Goal: Task Accomplishment & Management: Complete application form

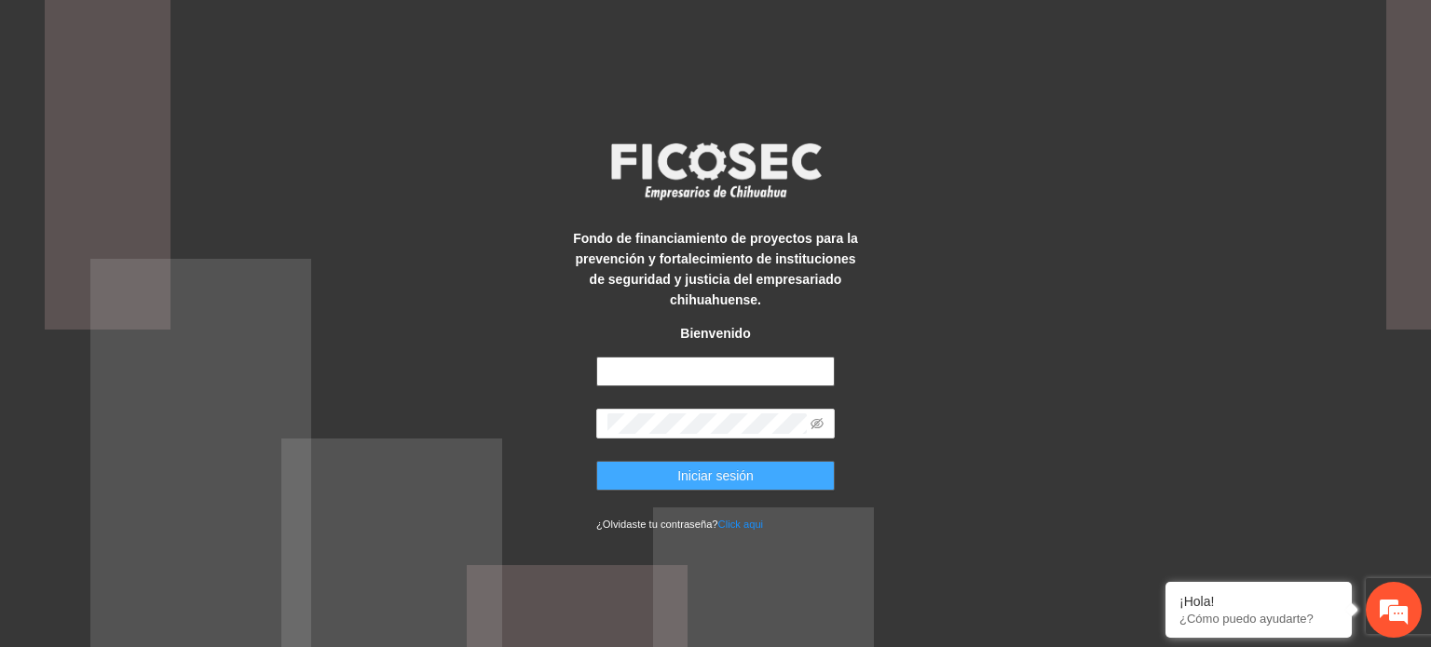
type input "**********"
click at [645, 486] on button "Iniciar sesión" at bounding box center [715, 476] width 238 height 30
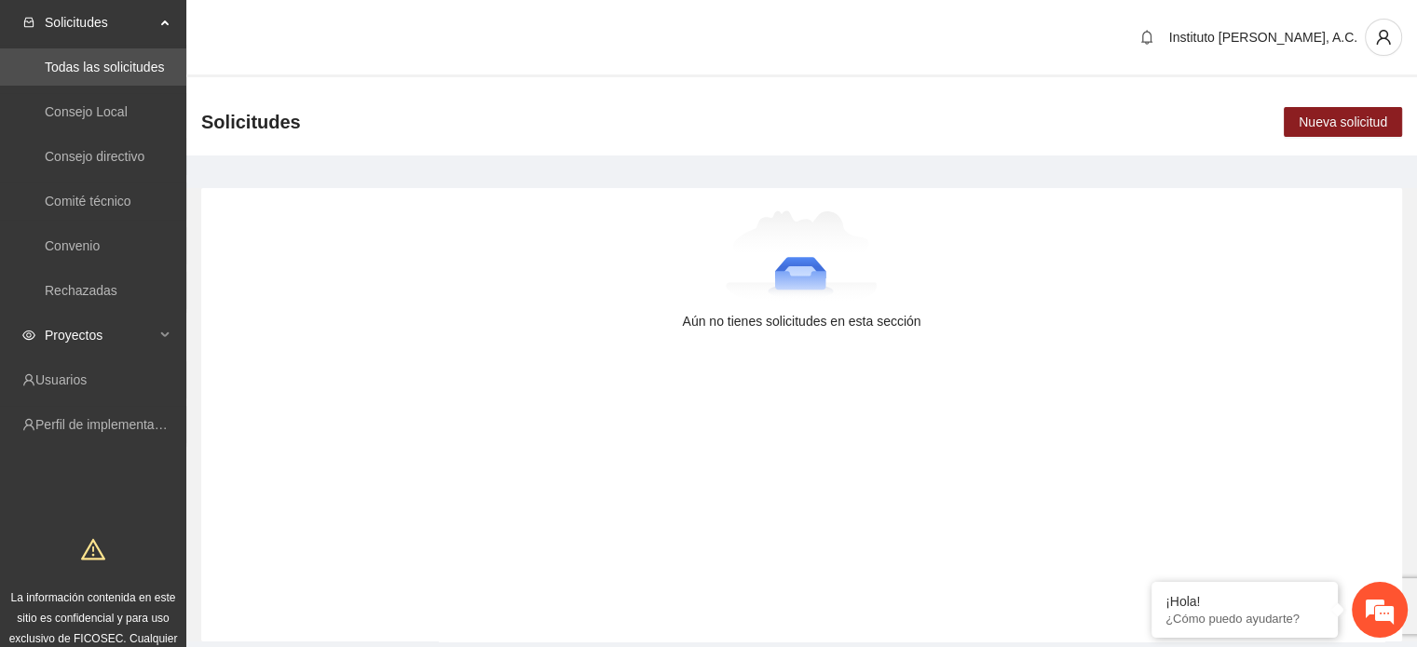
click at [104, 333] on span "Proyectos" at bounding box center [100, 335] width 110 height 37
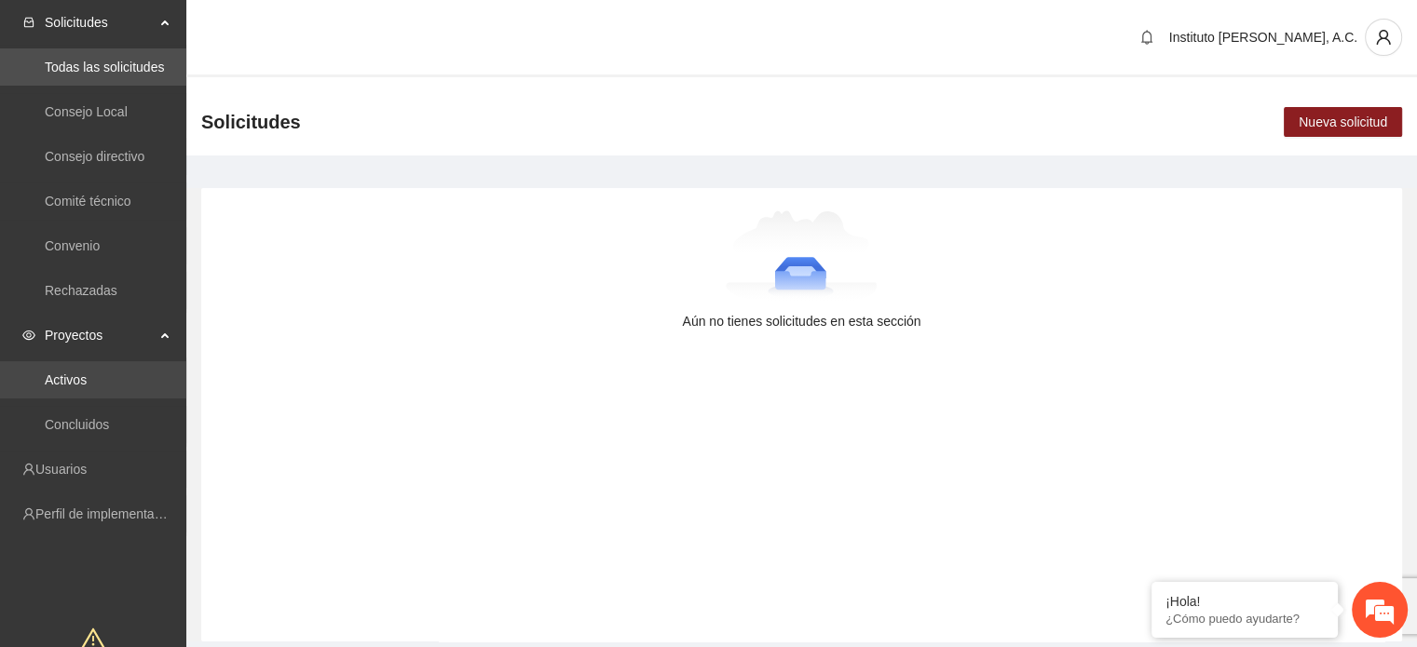
click at [87, 374] on link "Activos" at bounding box center [66, 380] width 42 height 15
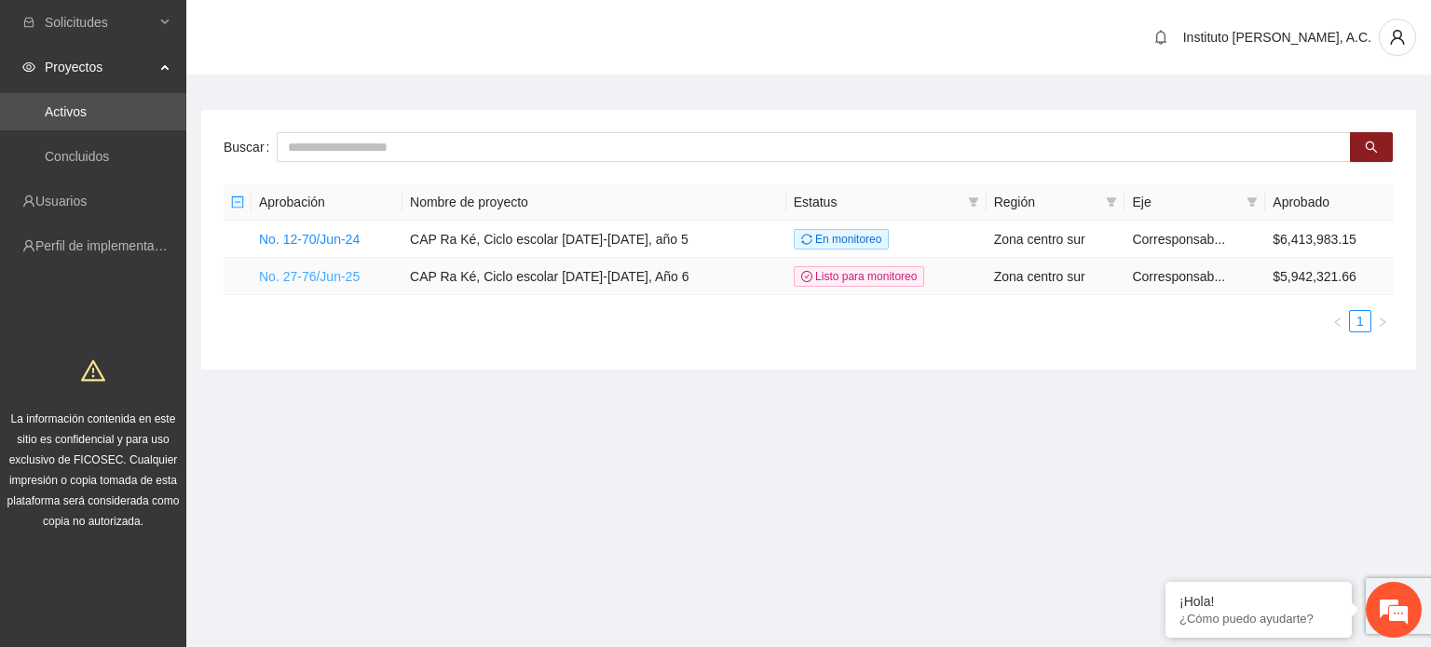
click at [291, 279] on link "No. 27-76/Jun-25" at bounding box center [309, 276] width 101 height 15
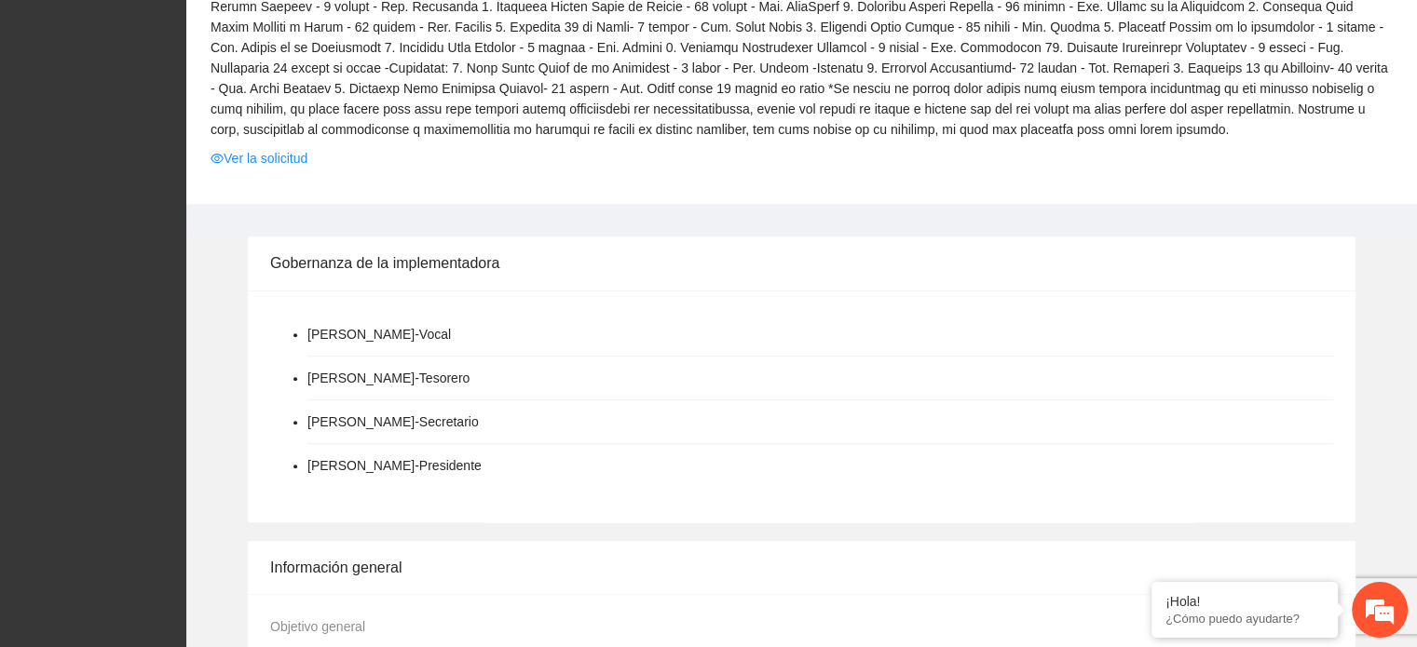
scroll to position [745, 0]
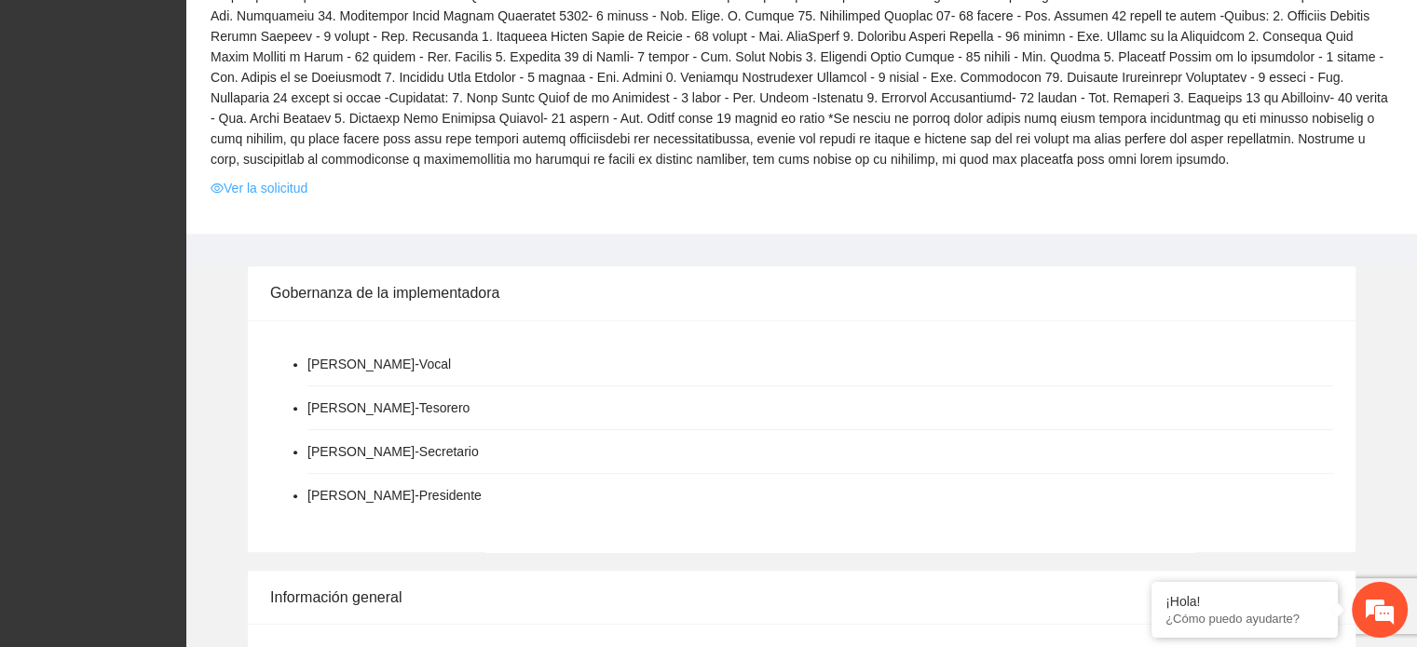
click at [296, 193] on link "Ver la solicitud" at bounding box center [259, 188] width 97 height 20
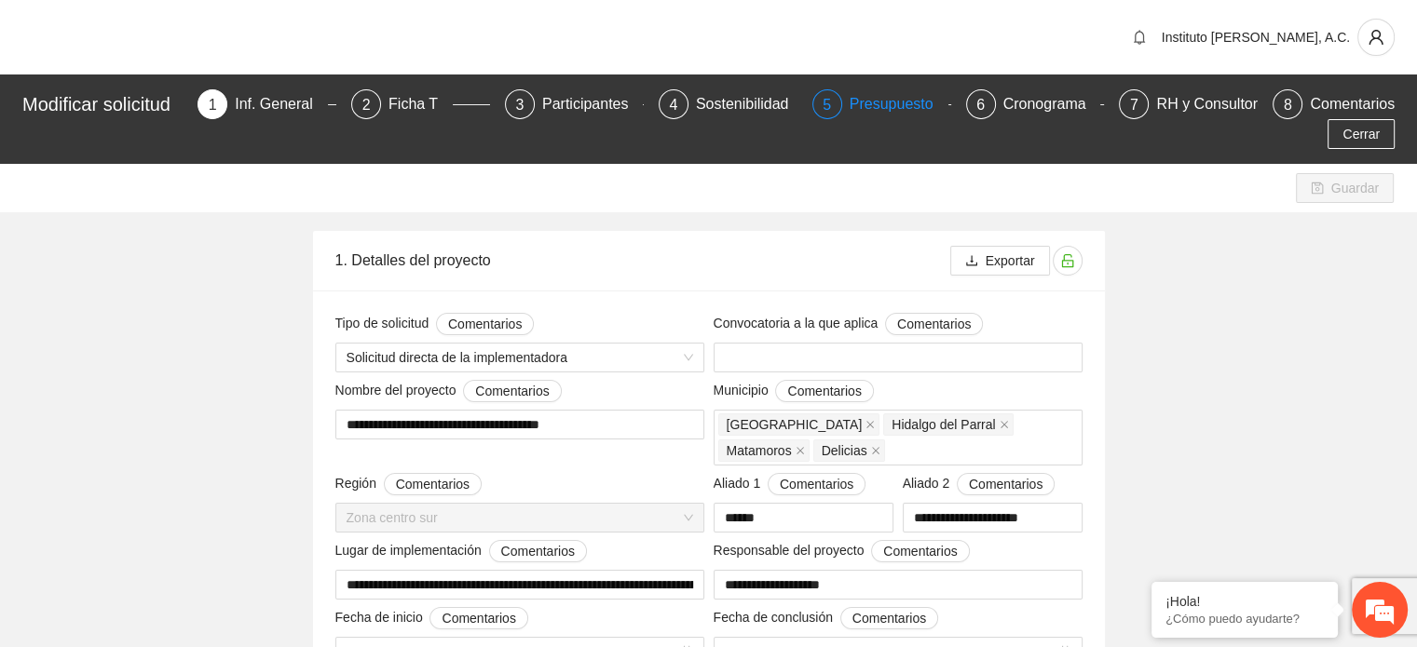
click at [865, 111] on div "Presupuesto" at bounding box center [899, 104] width 99 height 30
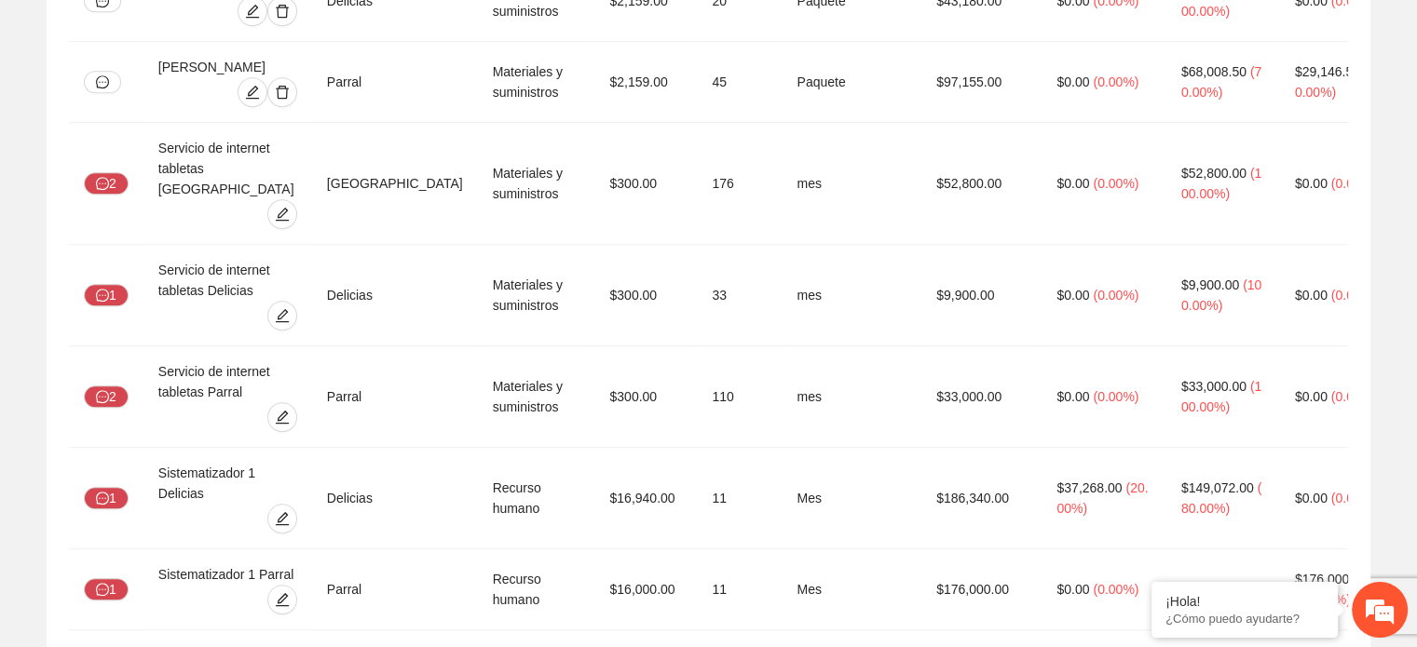
scroll to position [8530, 0]
